Goal: Information Seeking & Learning: Learn about a topic

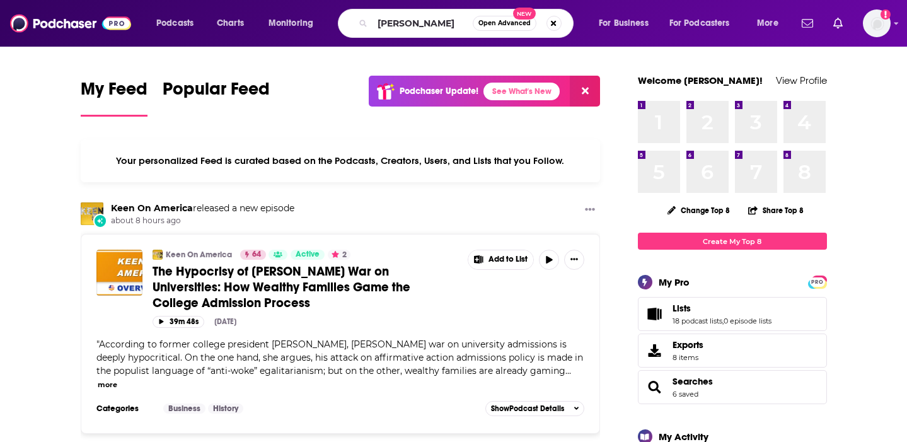
type input "[PERSON_NAME]"
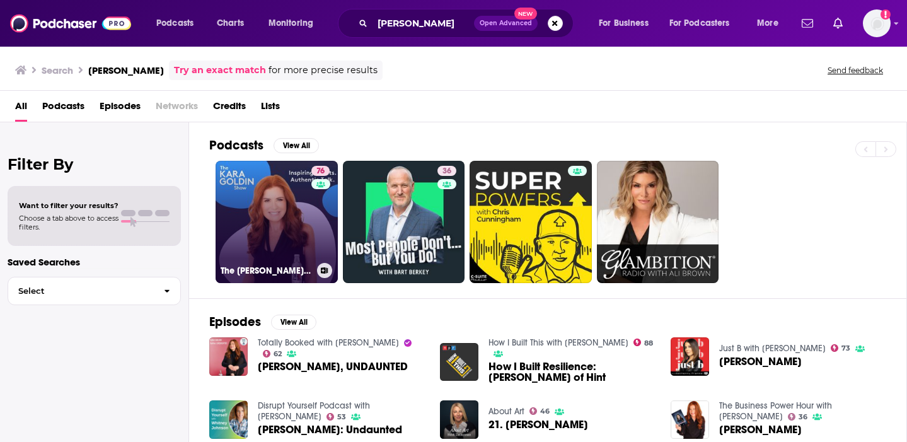
click at [276, 205] on link "76 The [PERSON_NAME] Show" at bounding box center [276, 222] width 122 height 122
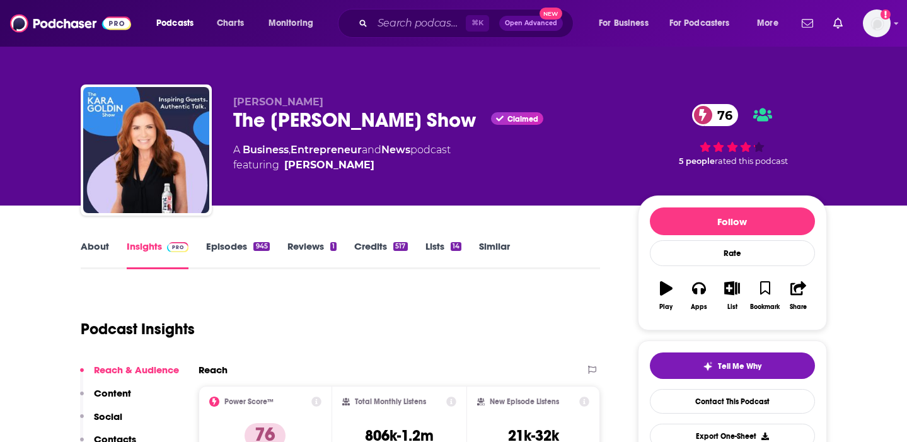
click at [88, 242] on link "About" at bounding box center [95, 254] width 28 height 29
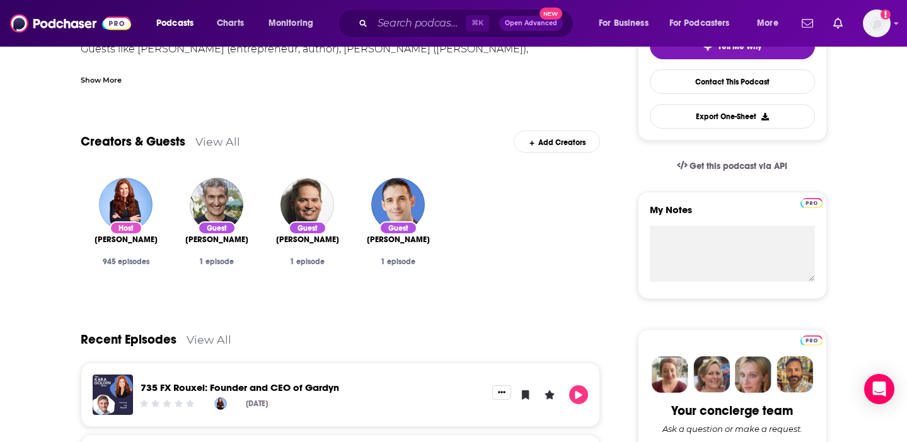
scroll to position [368, 0]
